Goal: Download file/media

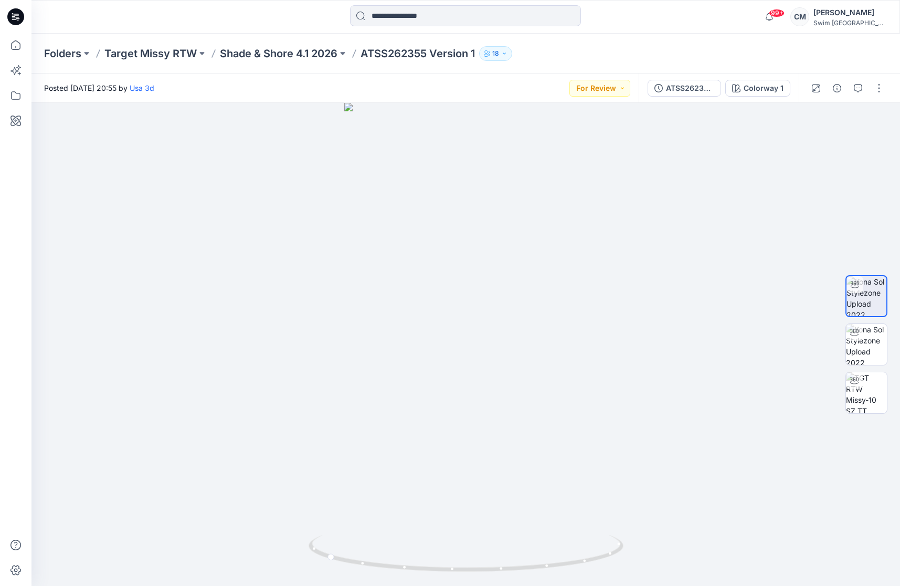
click at [321, 60] on div "Folders Target Missy RTW Shade & Shore 4.1 2026 ATSS262355 Version 1 18" at bounding box center [466, 54] width 869 height 40
click at [281, 58] on p "Shade & Shore 4.1 2026" at bounding box center [279, 53] width 118 height 15
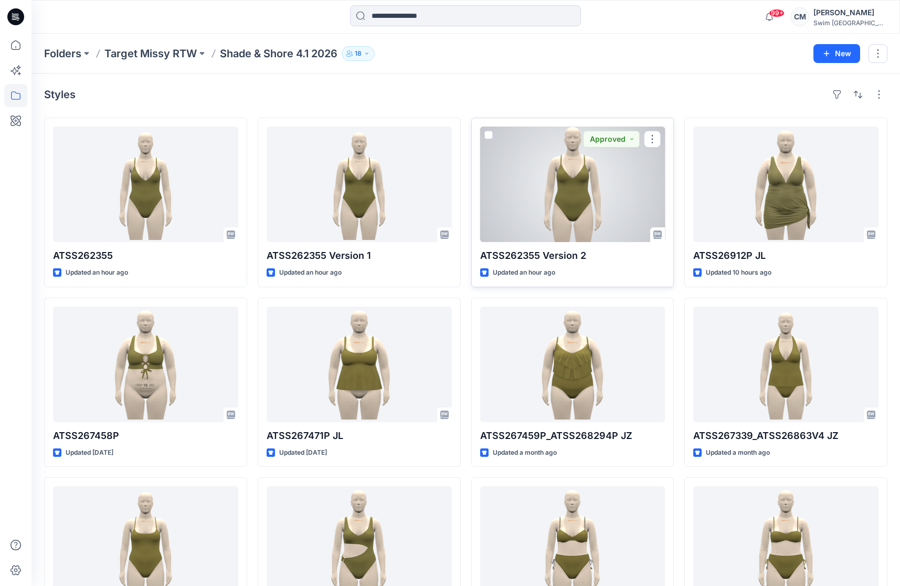
click at [569, 153] on div at bounding box center [572, 185] width 185 height 116
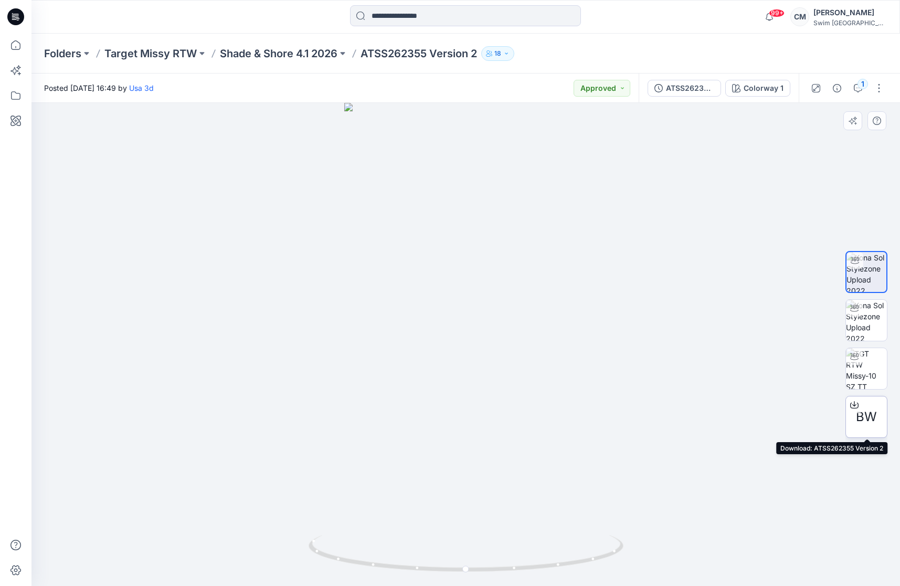
click at [881, 413] on div "BW" at bounding box center [867, 417] width 42 height 42
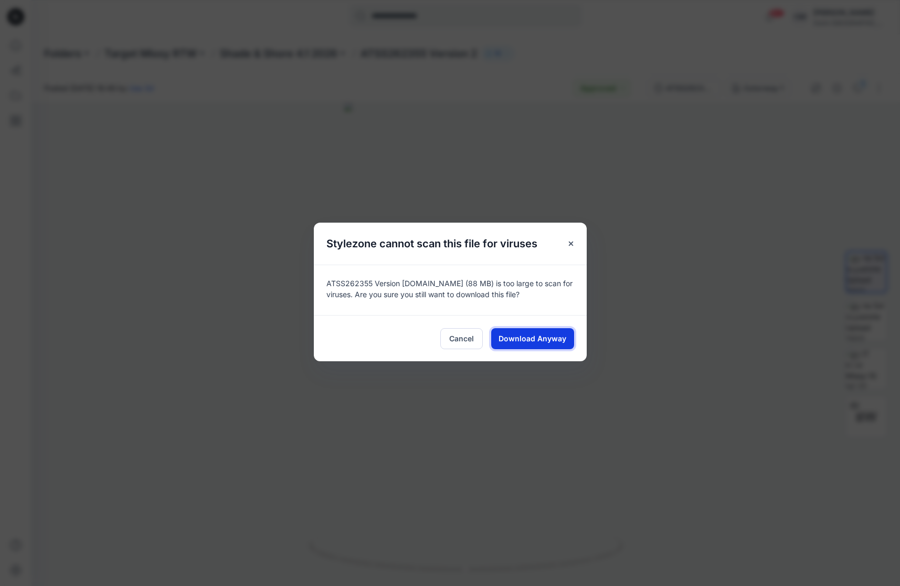
click at [502, 333] on span "Download Anyway" at bounding box center [533, 338] width 68 height 11
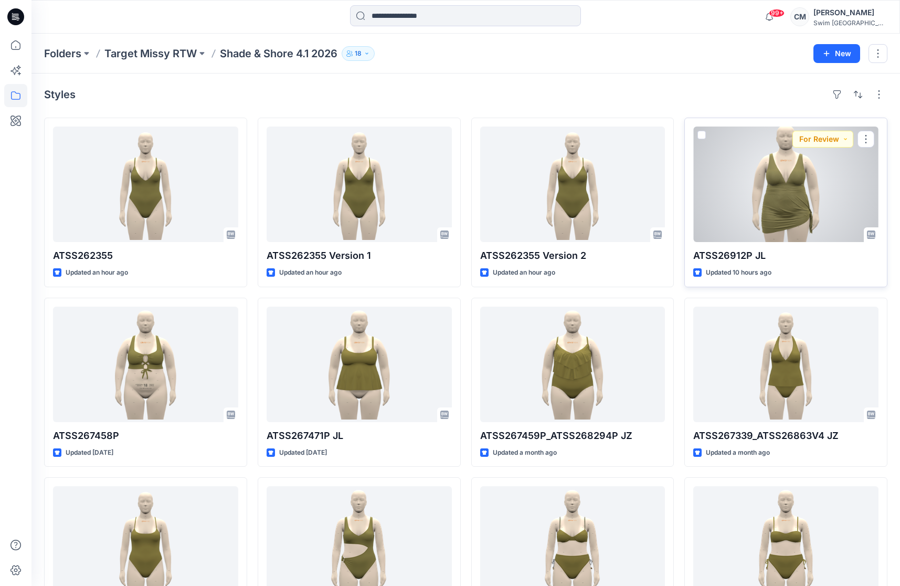
click at [816, 181] on div at bounding box center [786, 185] width 185 height 116
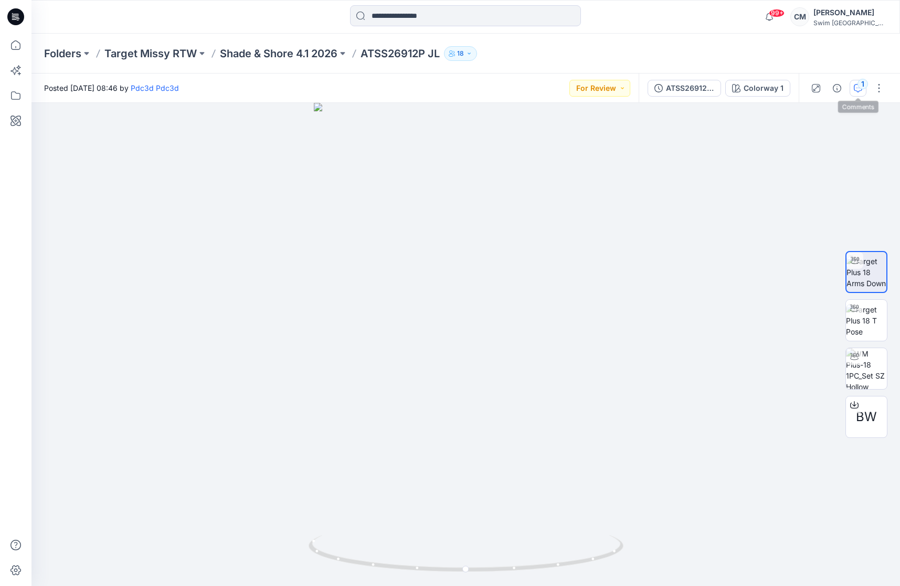
click at [859, 92] on icon "button" at bounding box center [858, 88] width 8 height 8
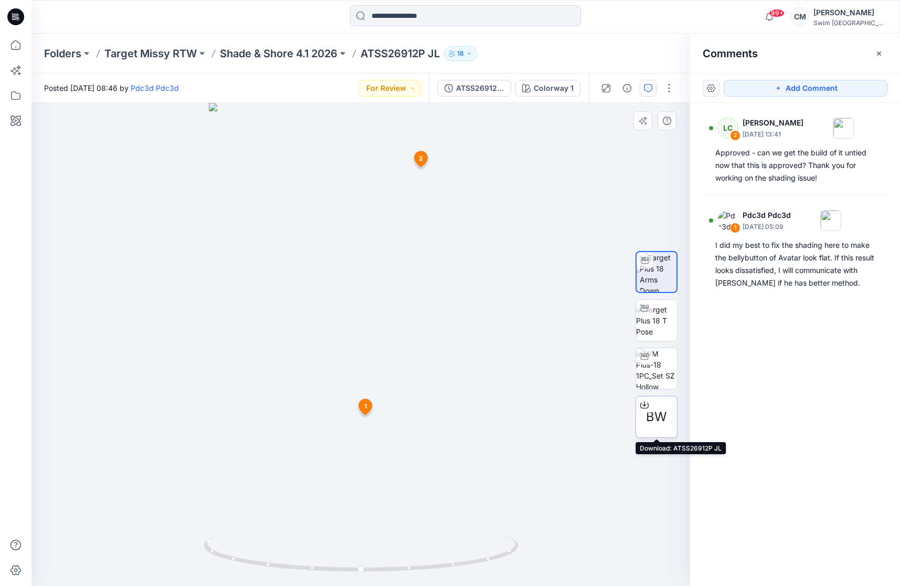
click at [659, 422] on span "BW" at bounding box center [656, 416] width 21 height 19
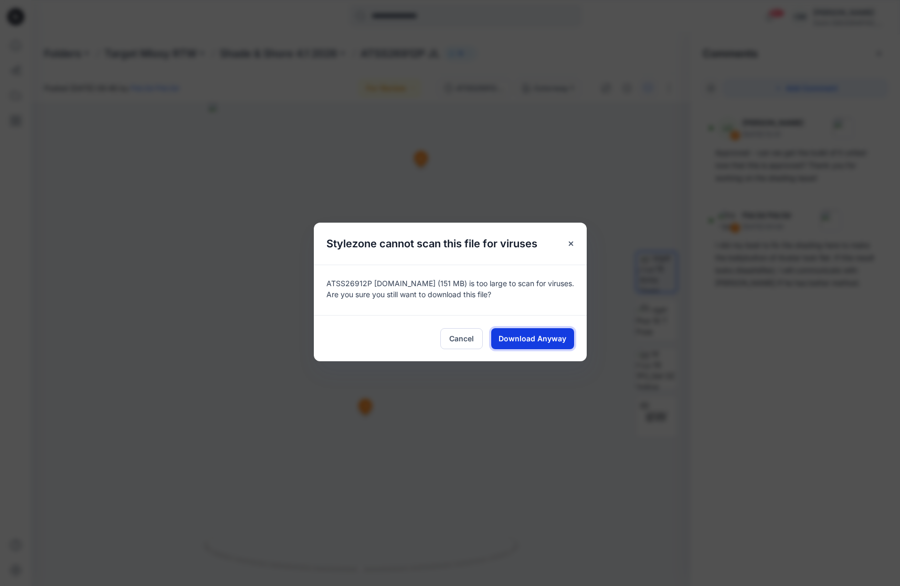
click at [547, 337] on span "Download Anyway" at bounding box center [533, 338] width 68 height 11
